Goal: Obtain resource: Obtain resource

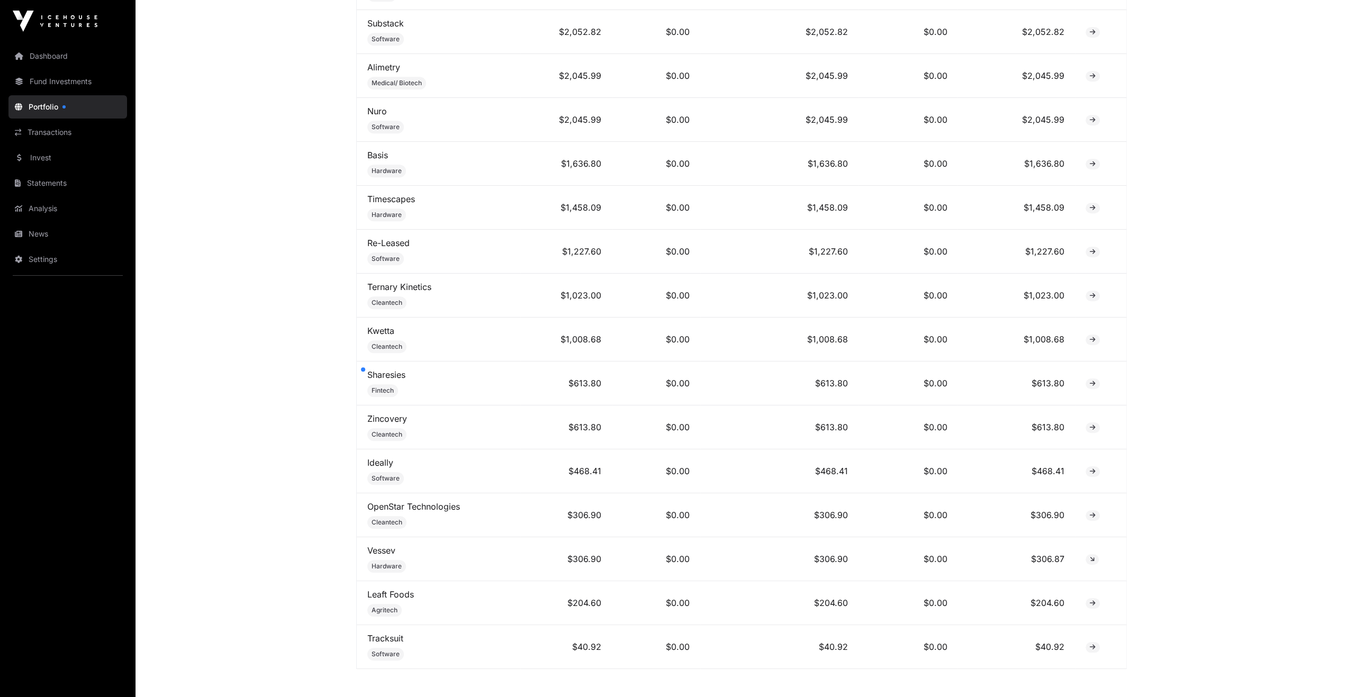
scroll to position [601, 0]
click at [408, 379] on td "Sharesies Fintech" at bounding box center [439, 380] width 164 height 44
click at [395, 368] on link "Sharesies" at bounding box center [386, 371] width 38 height 11
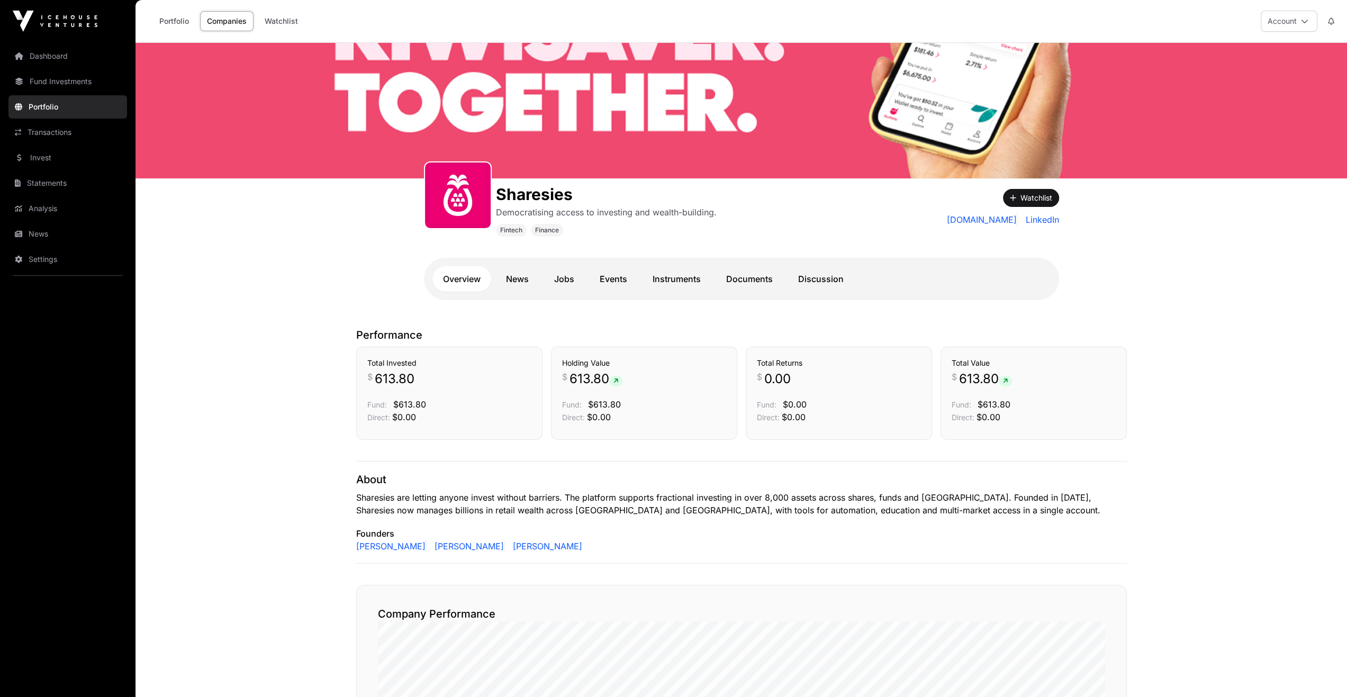
click at [729, 274] on link "Documents" at bounding box center [749, 278] width 68 height 25
click at [734, 277] on link "Documents" at bounding box center [749, 278] width 68 height 25
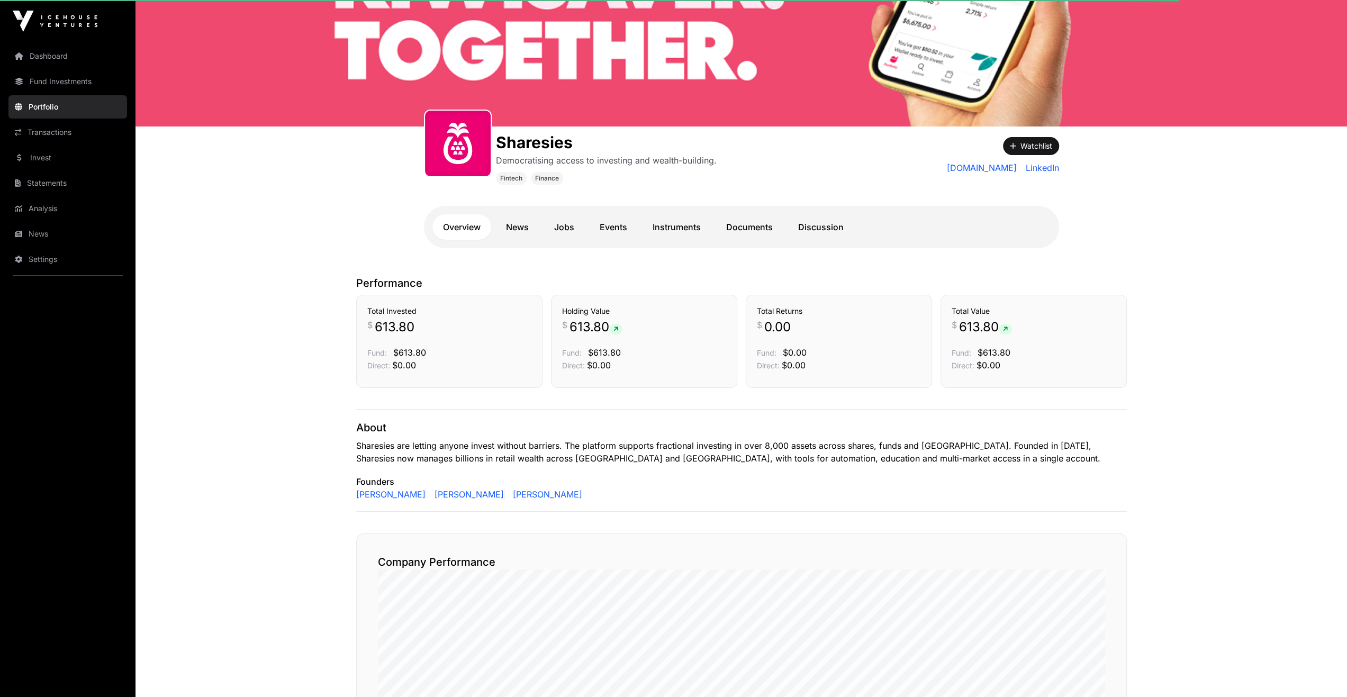
scroll to position [212, 0]
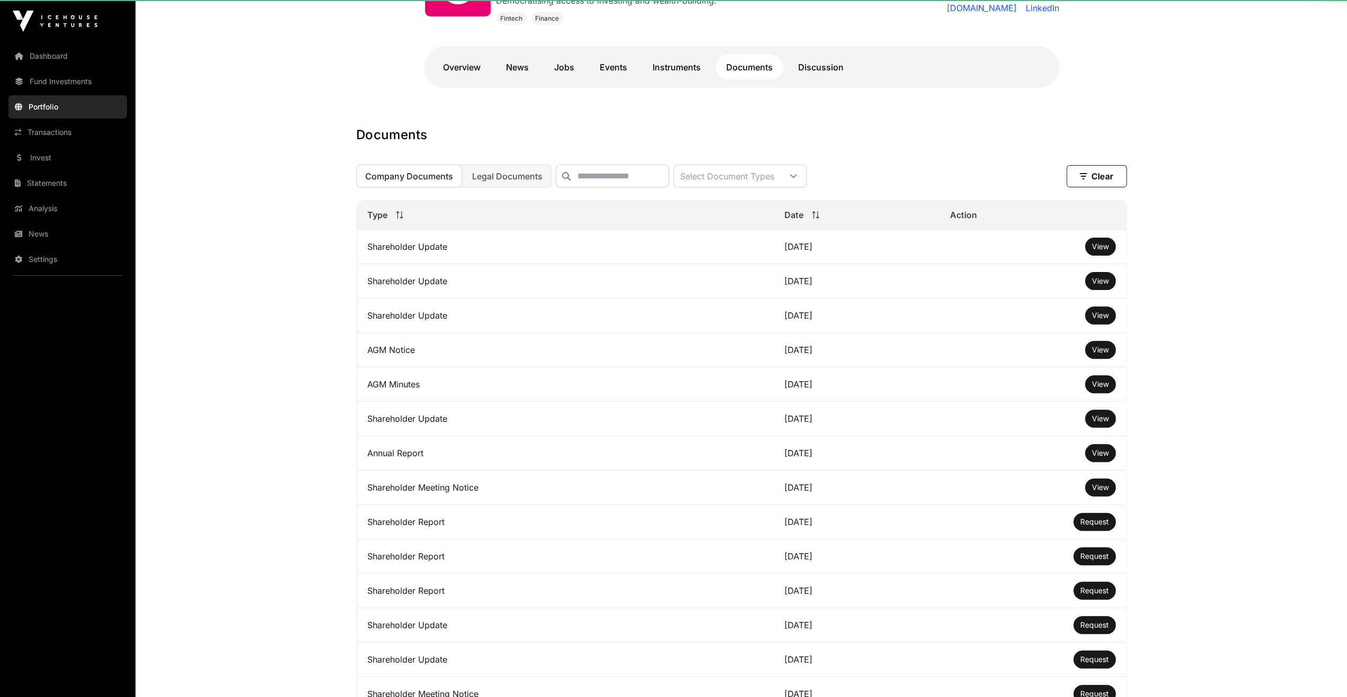
scroll to position [106, 0]
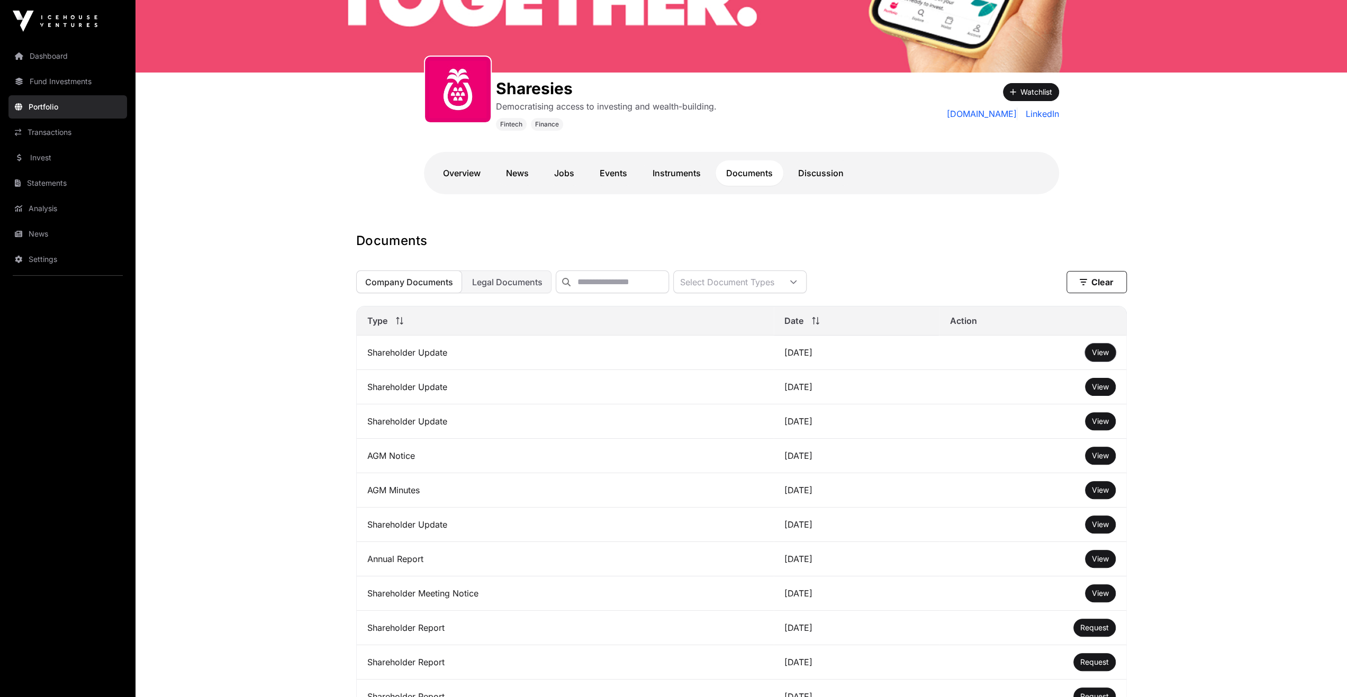
click at [1095, 352] on button "View" at bounding box center [1100, 352] width 31 height 18
click at [1086, 360] on button "View" at bounding box center [1100, 352] width 31 height 18
click at [1095, 357] on span "View" at bounding box center [1100, 352] width 17 height 9
click at [1090, 563] on button "View" at bounding box center [1100, 559] width 31 height 18
click at [1101, 559] on span "View" at bounding box center [1100, 558] width 17 height 9
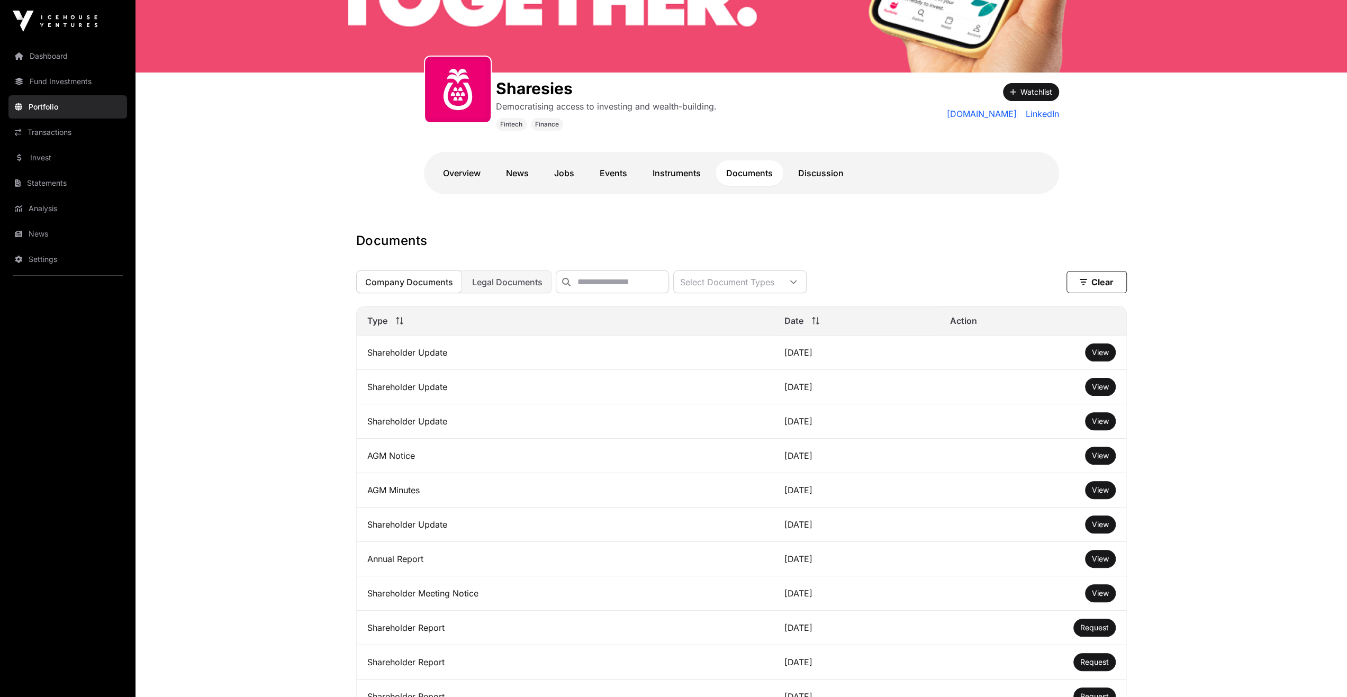
click at [41, 104] on link "Portfolio" at bounding box center [67, 106] width 119 height 23
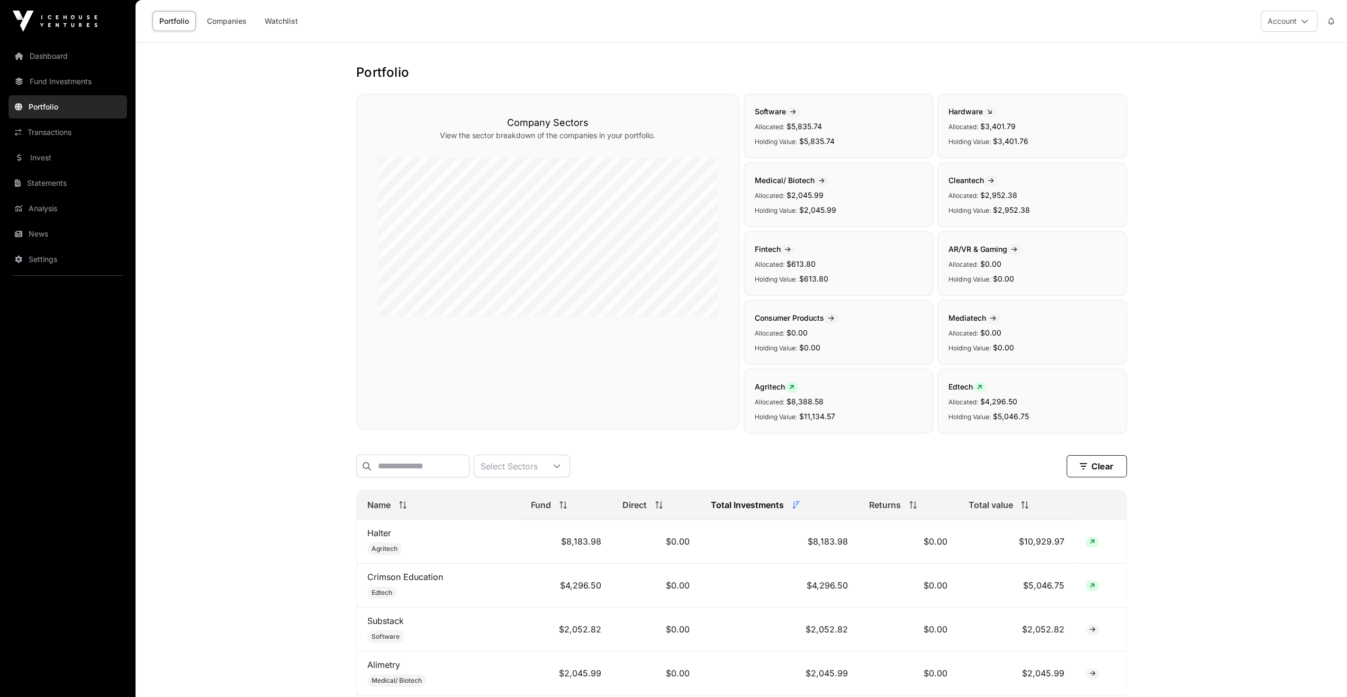
click at [71, 84] on link "Fund Investments" at bounding box center [67, 81] width 119 height 23
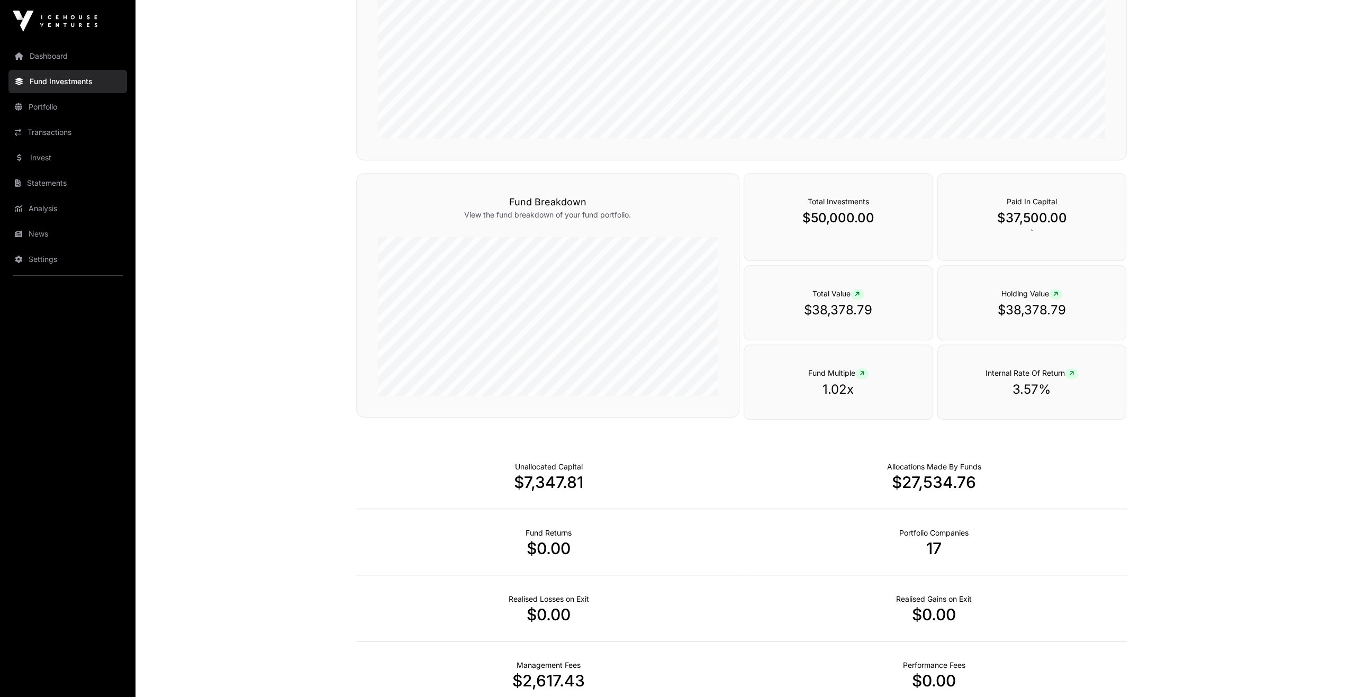
scroll to position [510, 0]
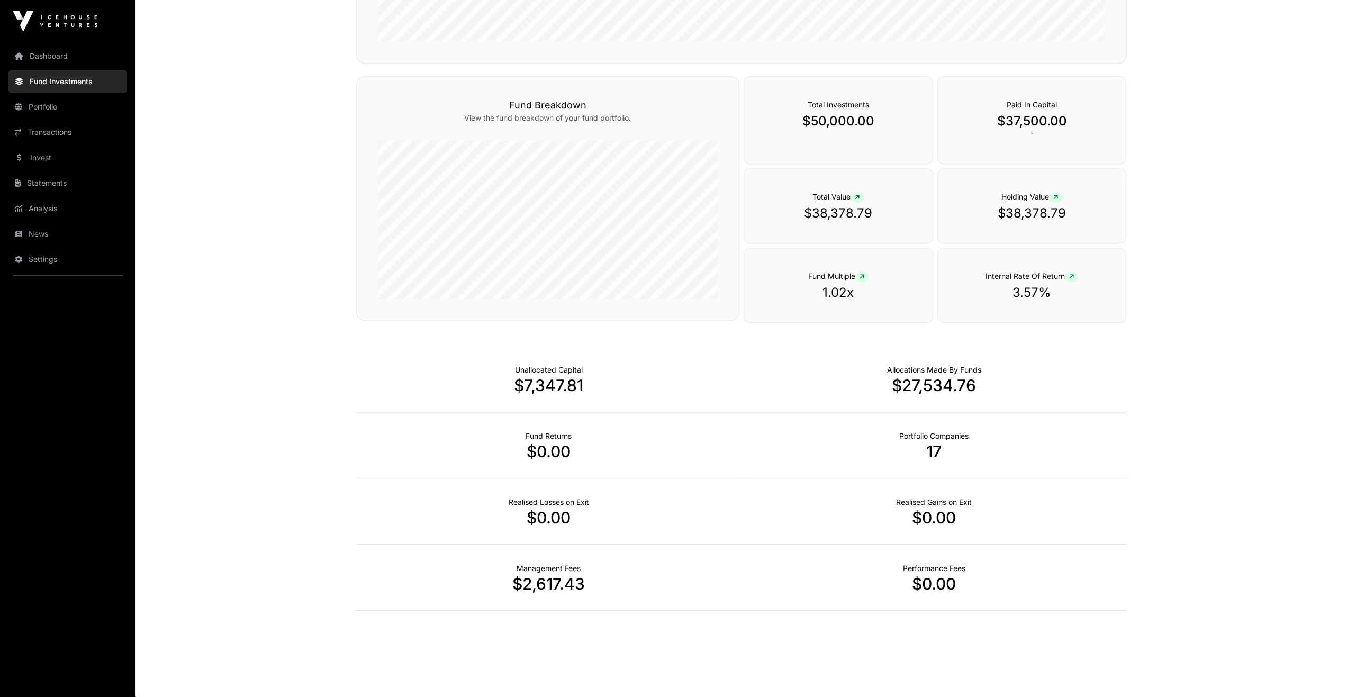
click at [89, 136] on link "Transactions" at bounding box center [67, 132] width 119 height 23
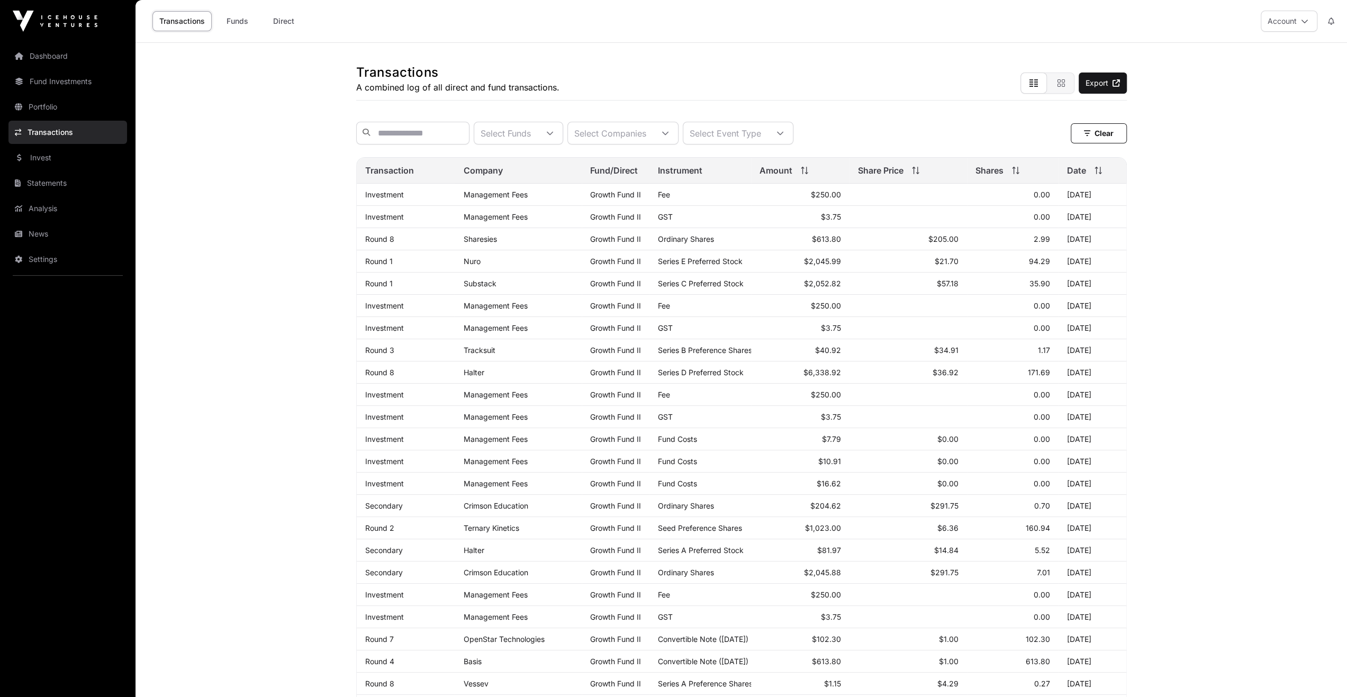
click at [56, 185] on link "Statements" at bounding box center [67, 182] width 119 height 23
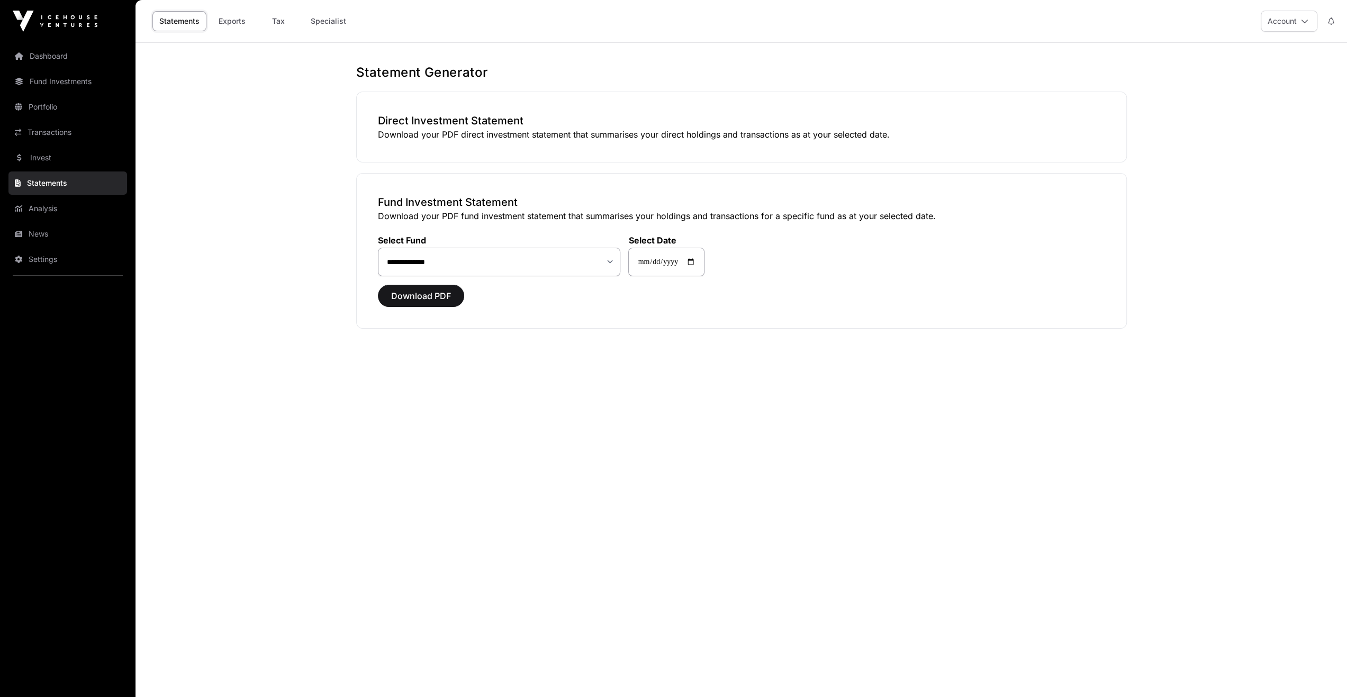
click at [42, 44] on link "Dashboard" at bounding box center [67, 55] width 119 height 23
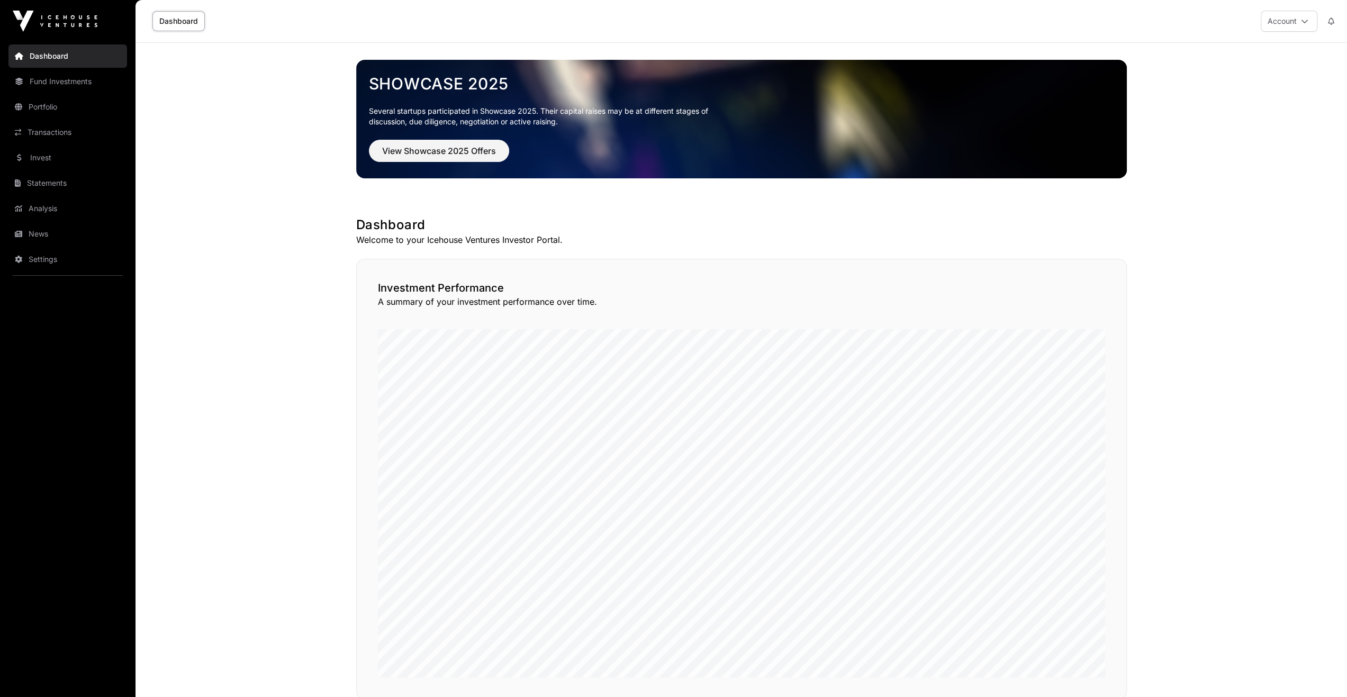
click at [83, 101] on link "Portfolio" at bounding box center [67, 106] width 119 height 23
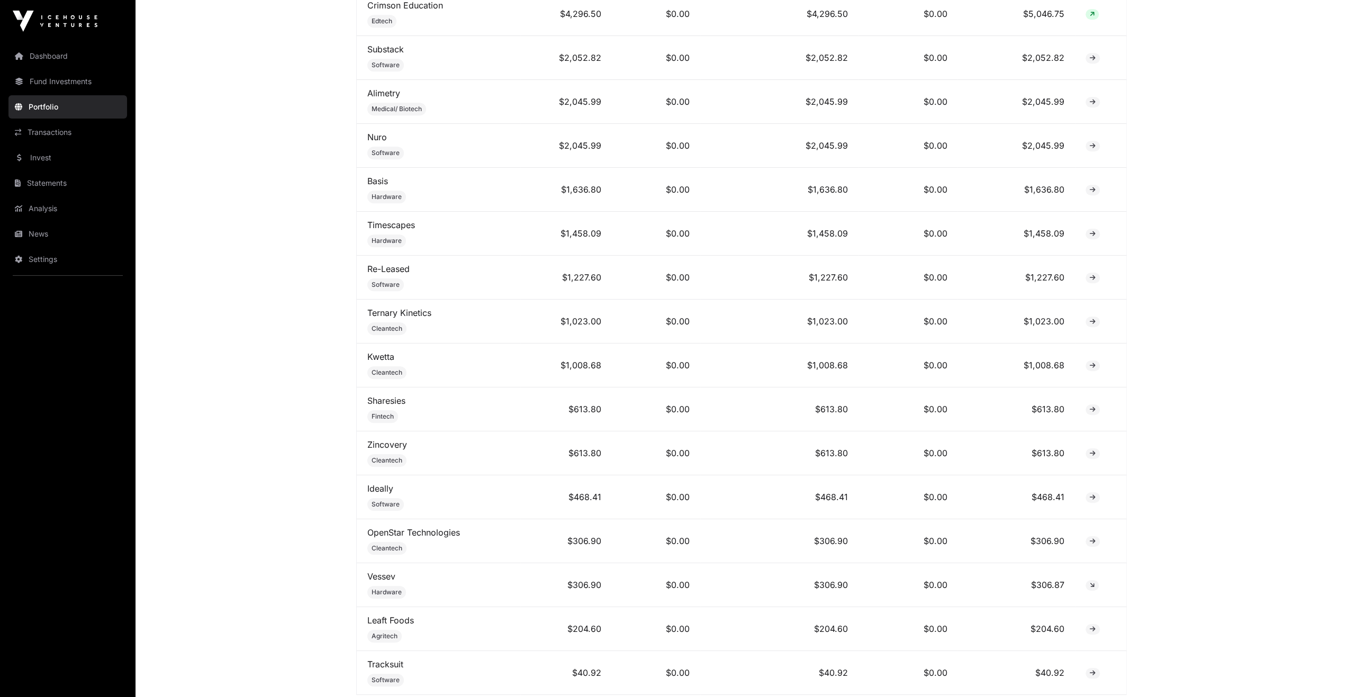
scroll to position [635, 0]
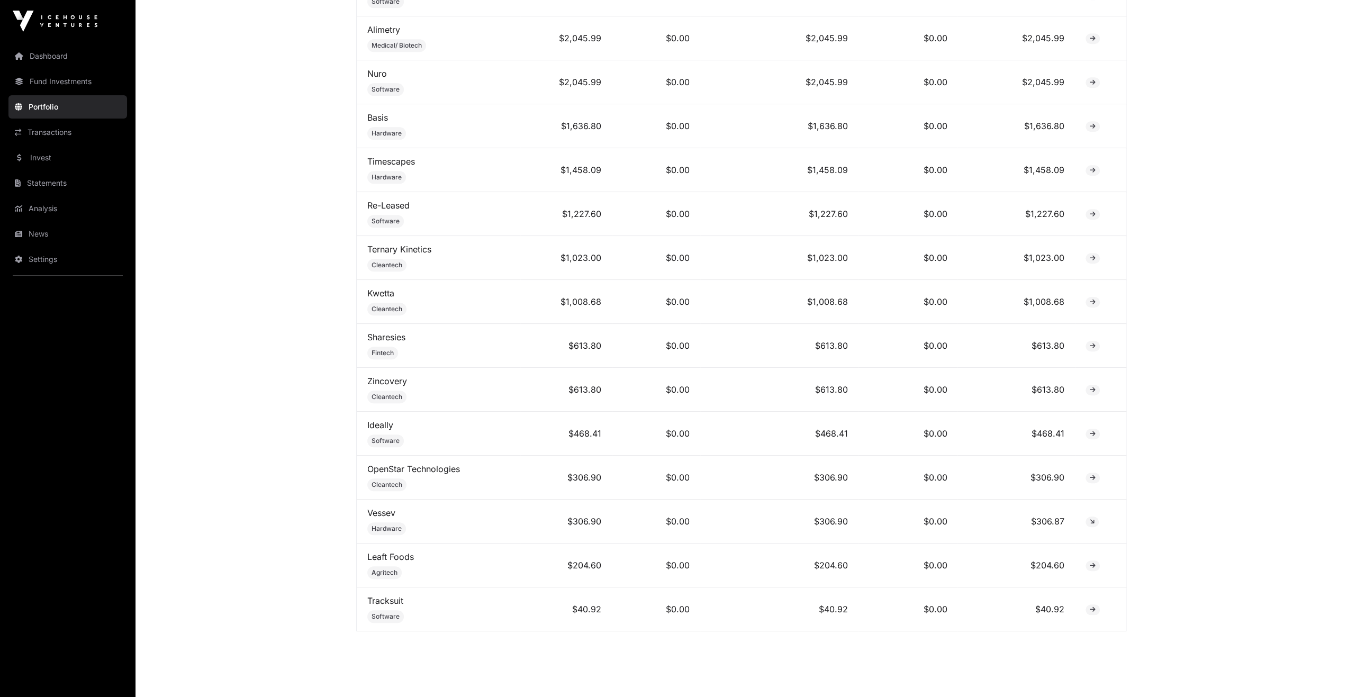
click at [400, 465] on link "OpenStar Technologies" at bounding box center [413, 469] width 93 height 11
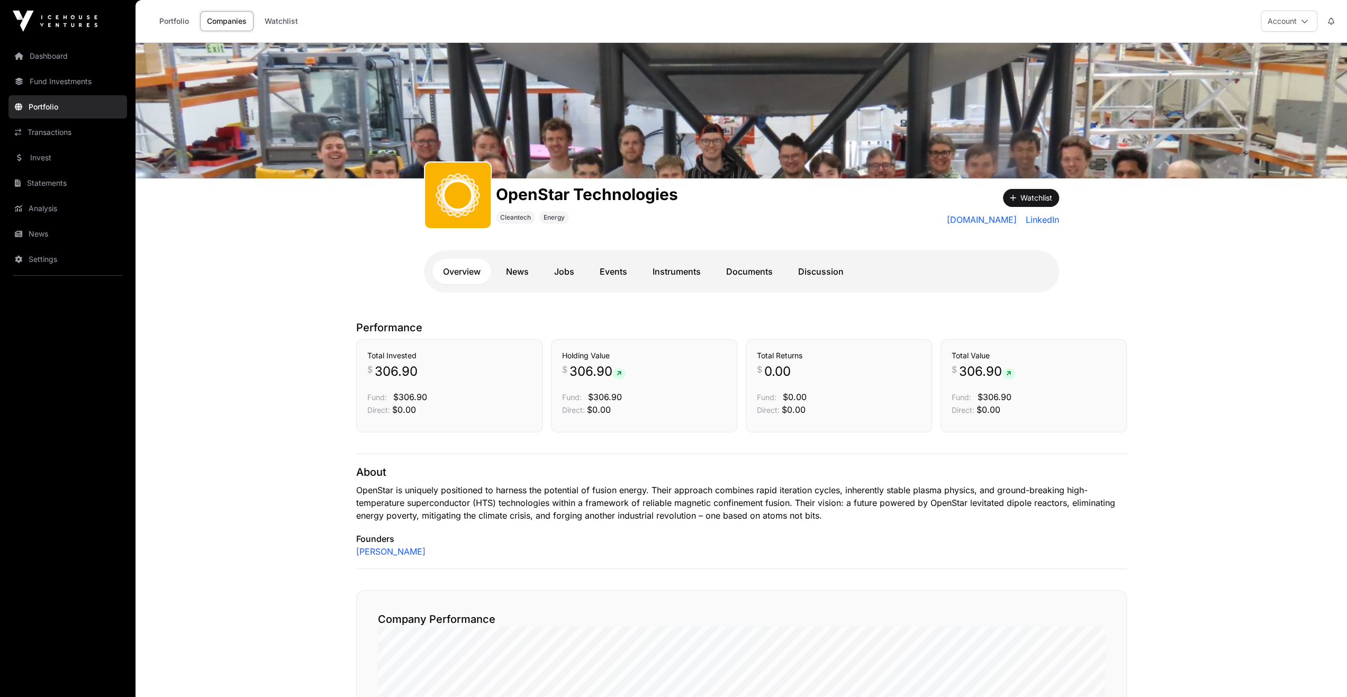
click at [746, 266] on link "Documents" at bounding box center [749, 271] width 68 height 25
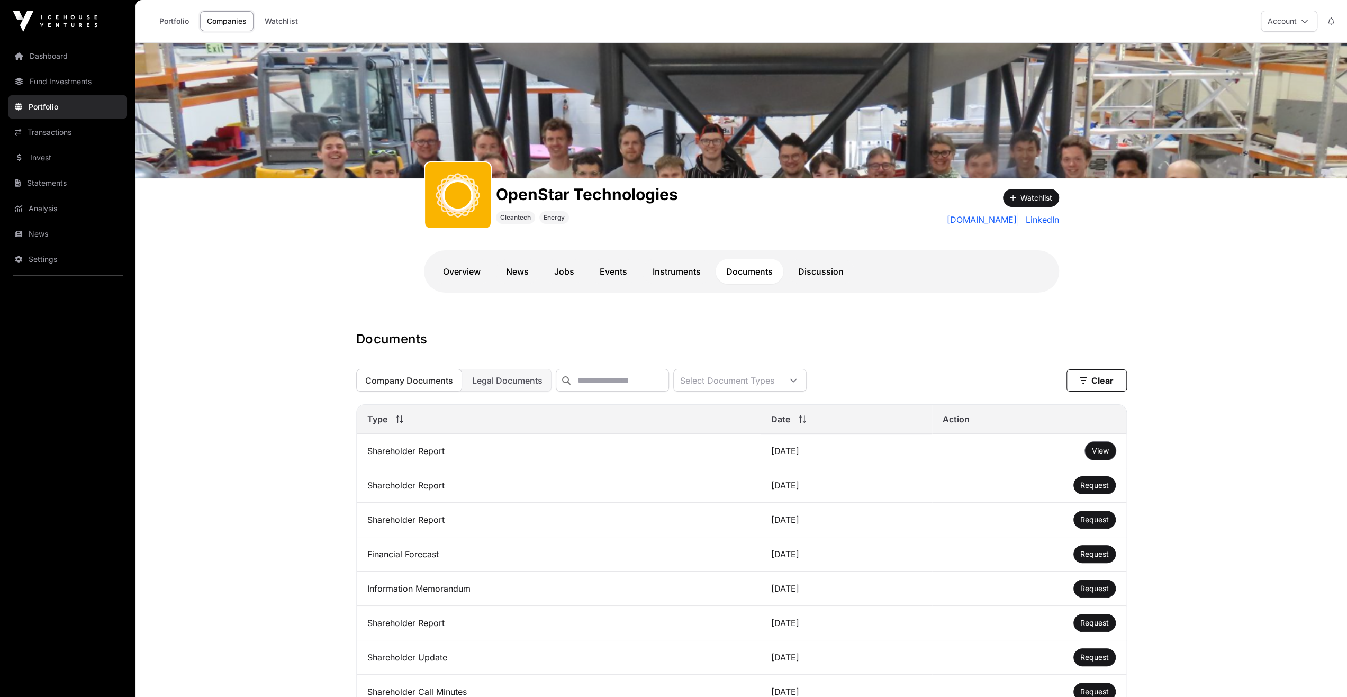
click at [1089, 451] on button "View" at bounding box center [1100, 451] width 31 height 18
click at [1092, 455] on span "View" at bounding box center [1100, 450] width 17 height 9
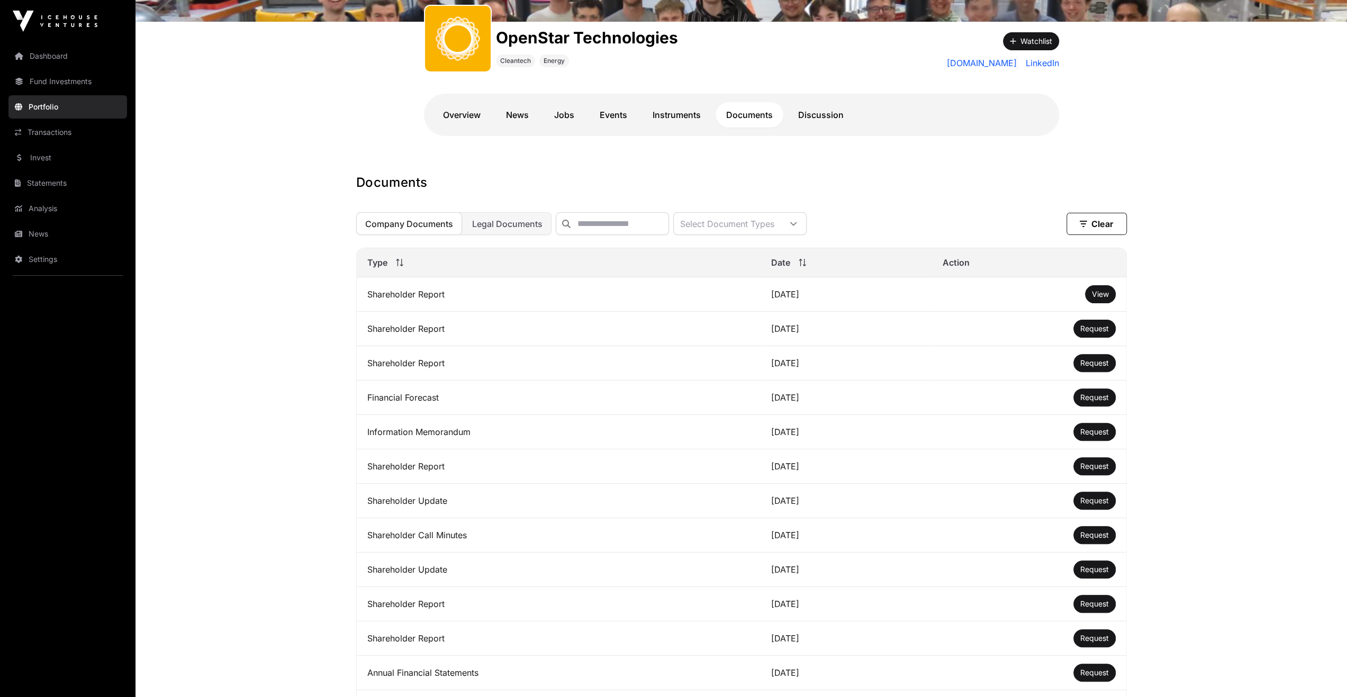
scroll to position [159, 0]
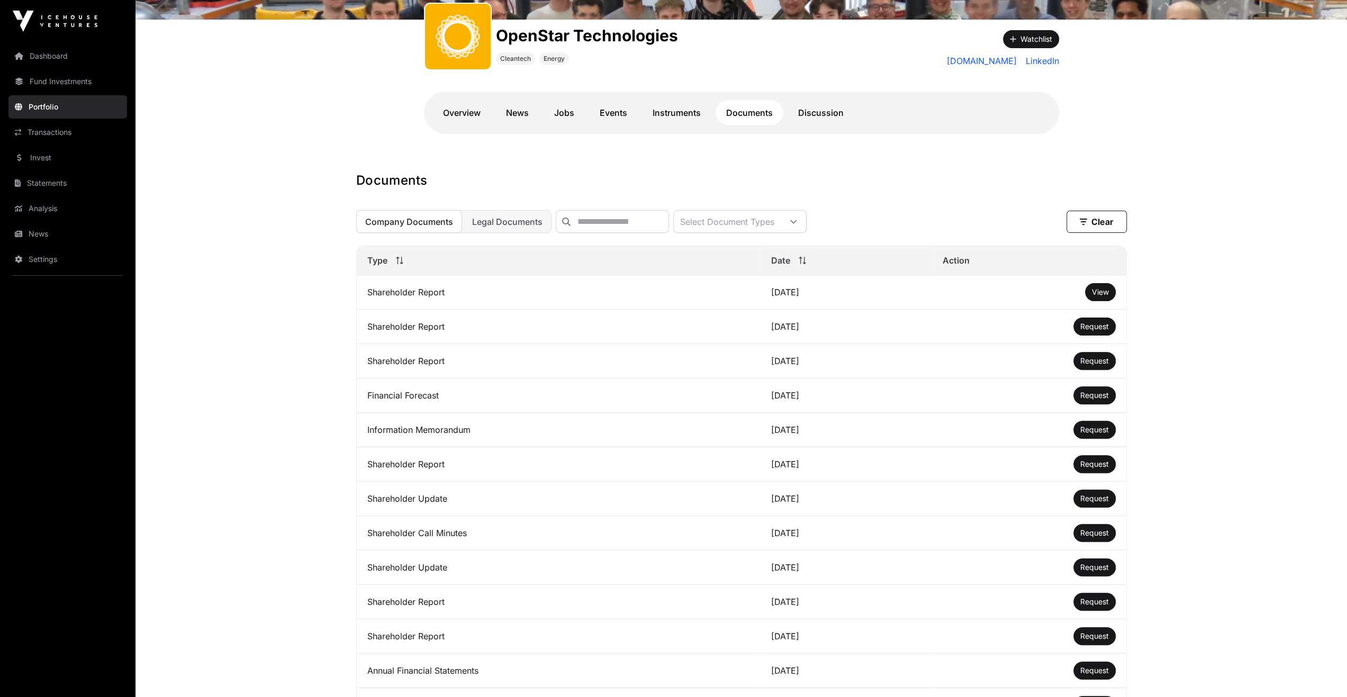
click at [1264, 322] on main "OpenStar Technologies Cleantech Energy Watchlist [DOMAIN_NAME] LinkedIn Overvie…" at bounding box center [740, 691] width 1211 height 1615
